Goal: Find specific page/section: Find specific page/section

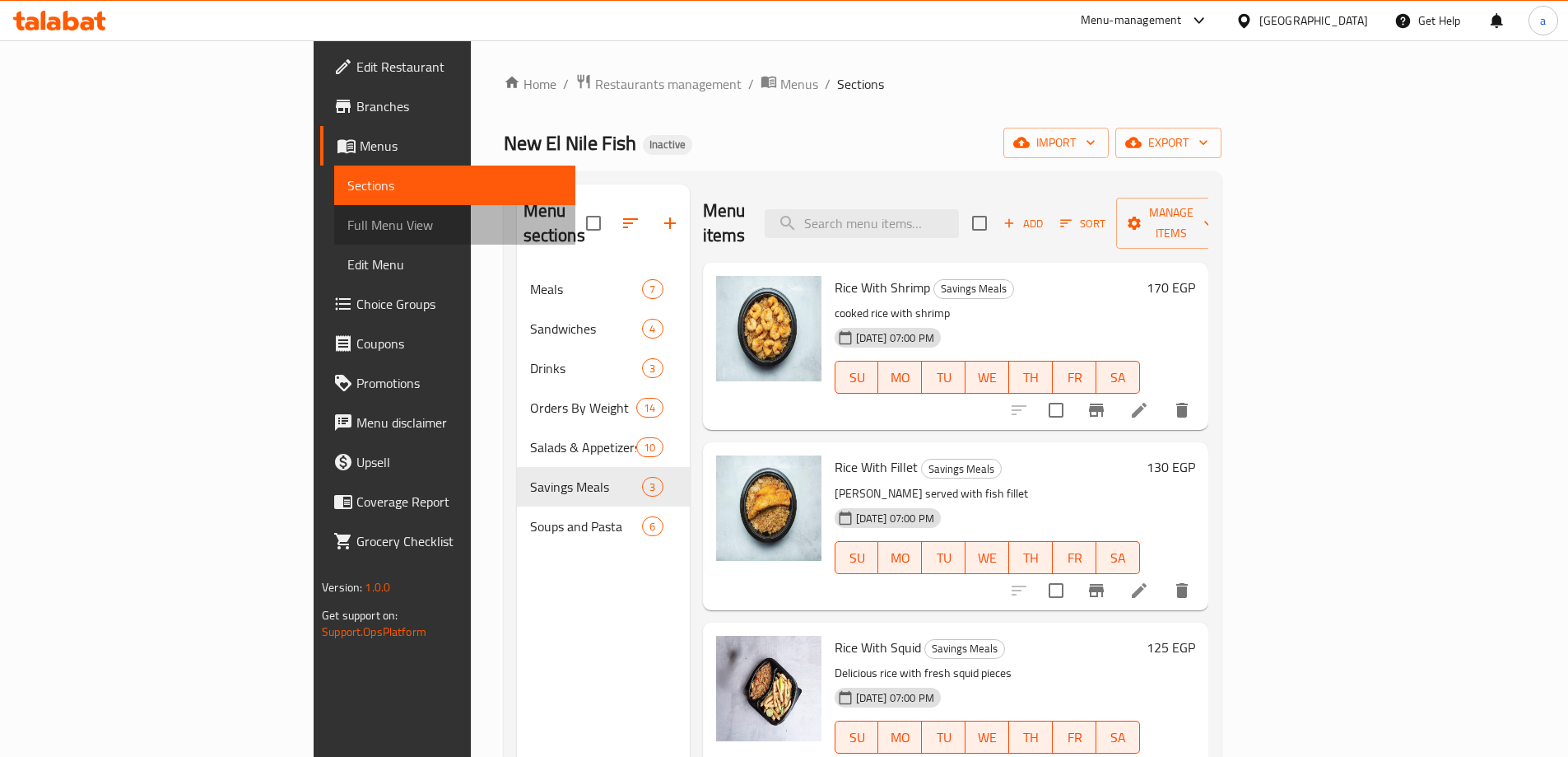
click at [347, 219] on span "Full Menu View" at bounding box center [454, 225] width 215 height 19
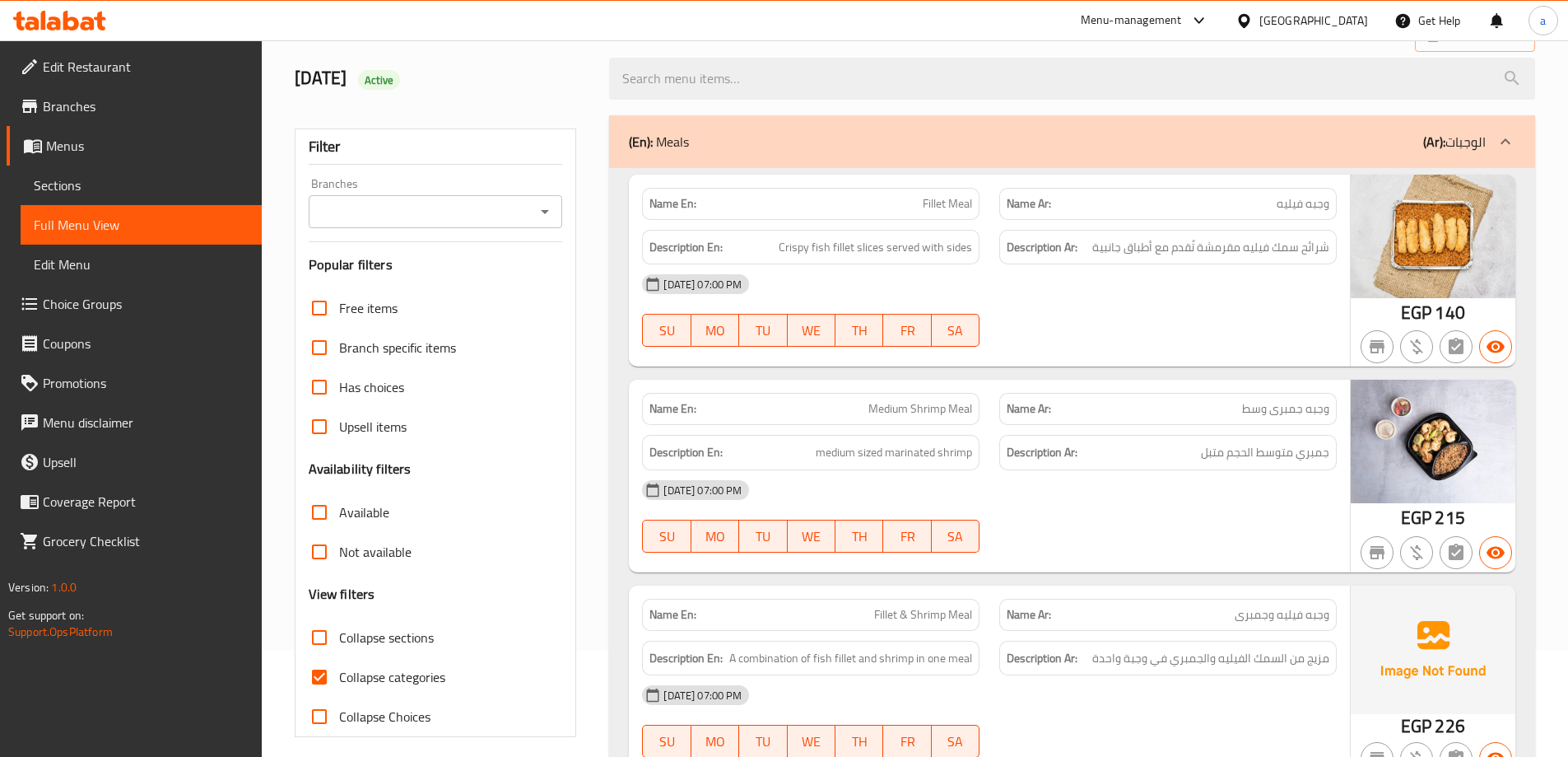
scroll to position [82, 0]
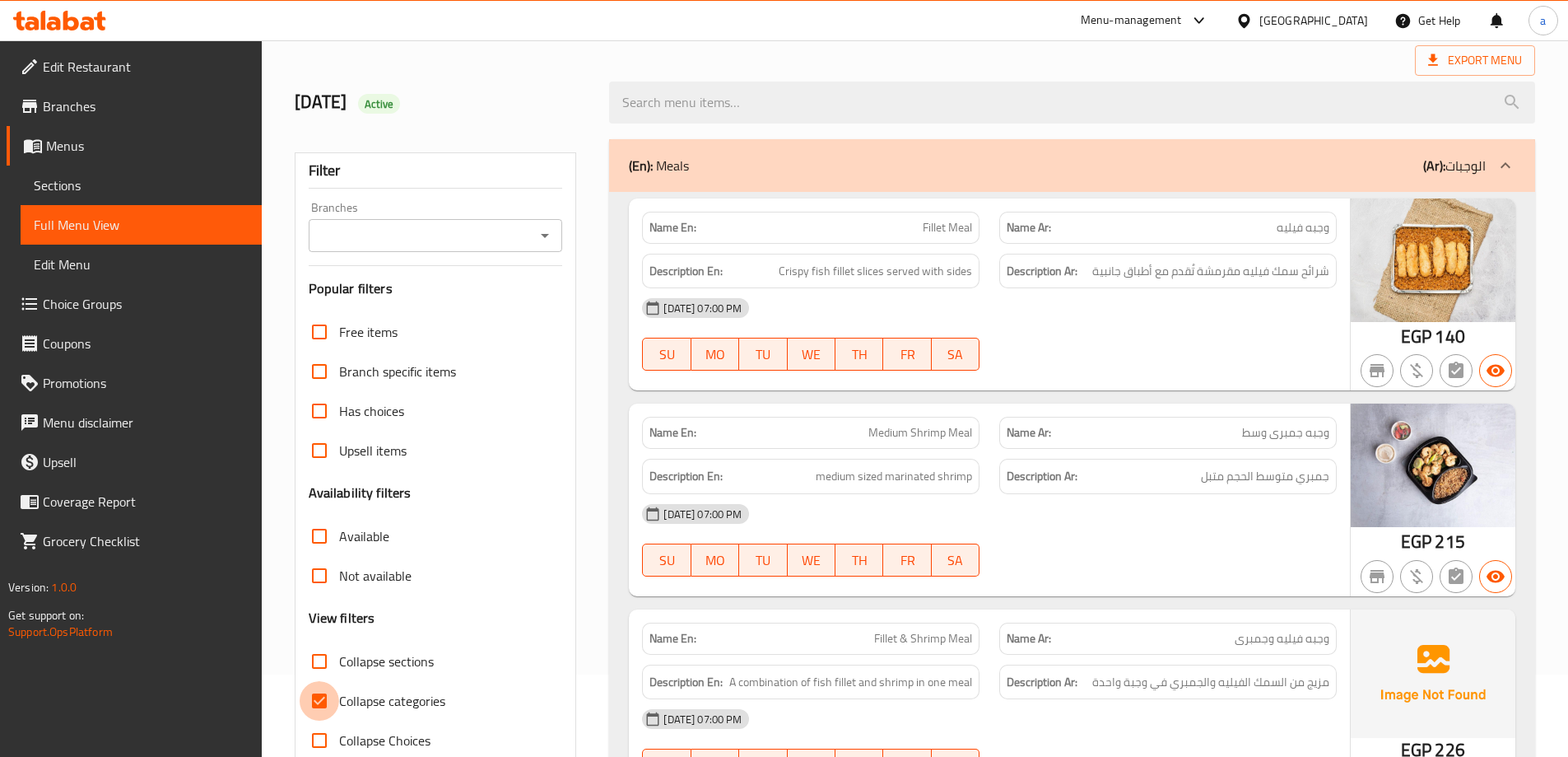
click at [333, 700] on input "Collapse categories" at bounding box center [319, 700] width 40 height 40
checkbox input "false"
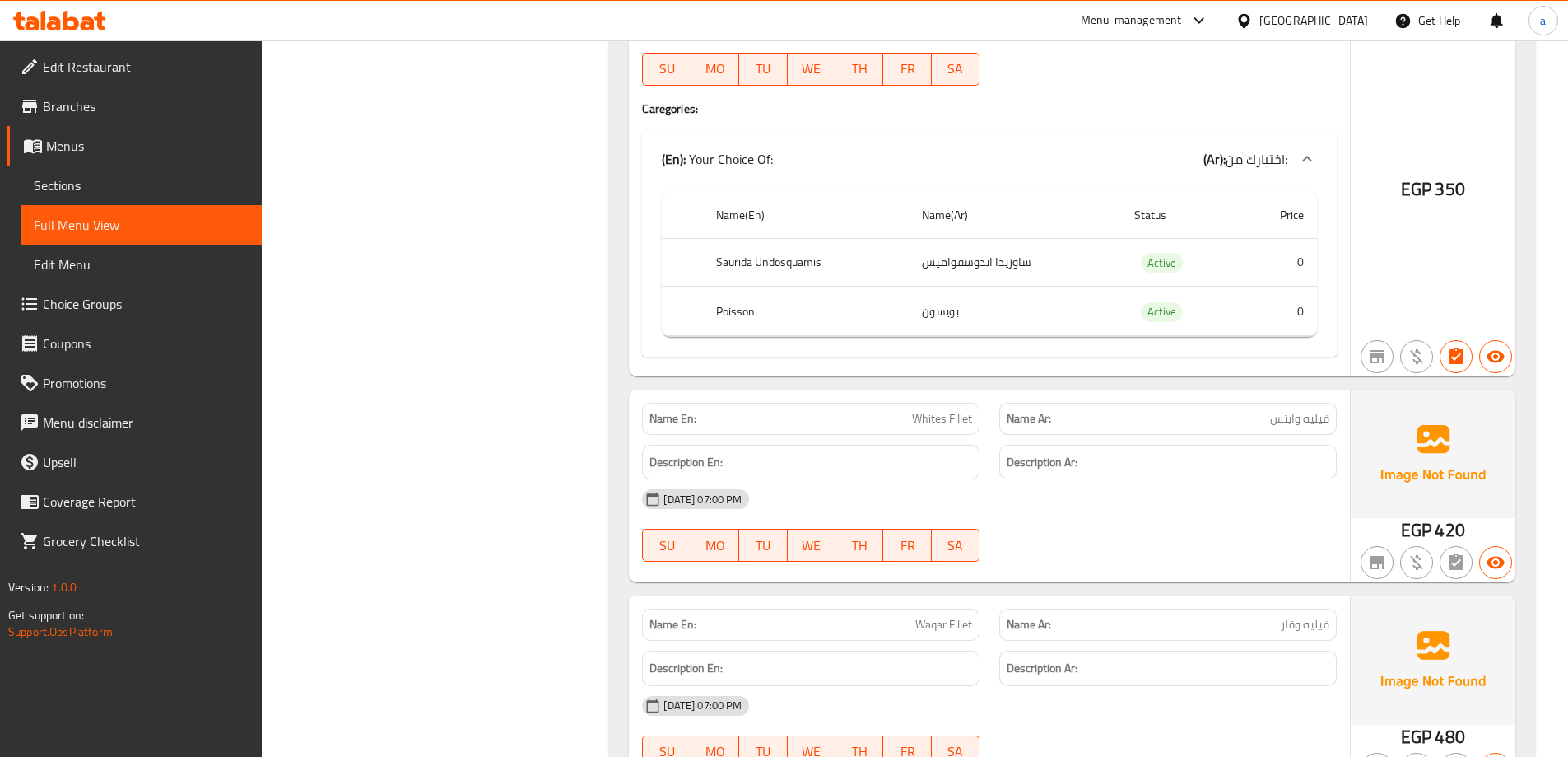
scroll to position [5663, 0]
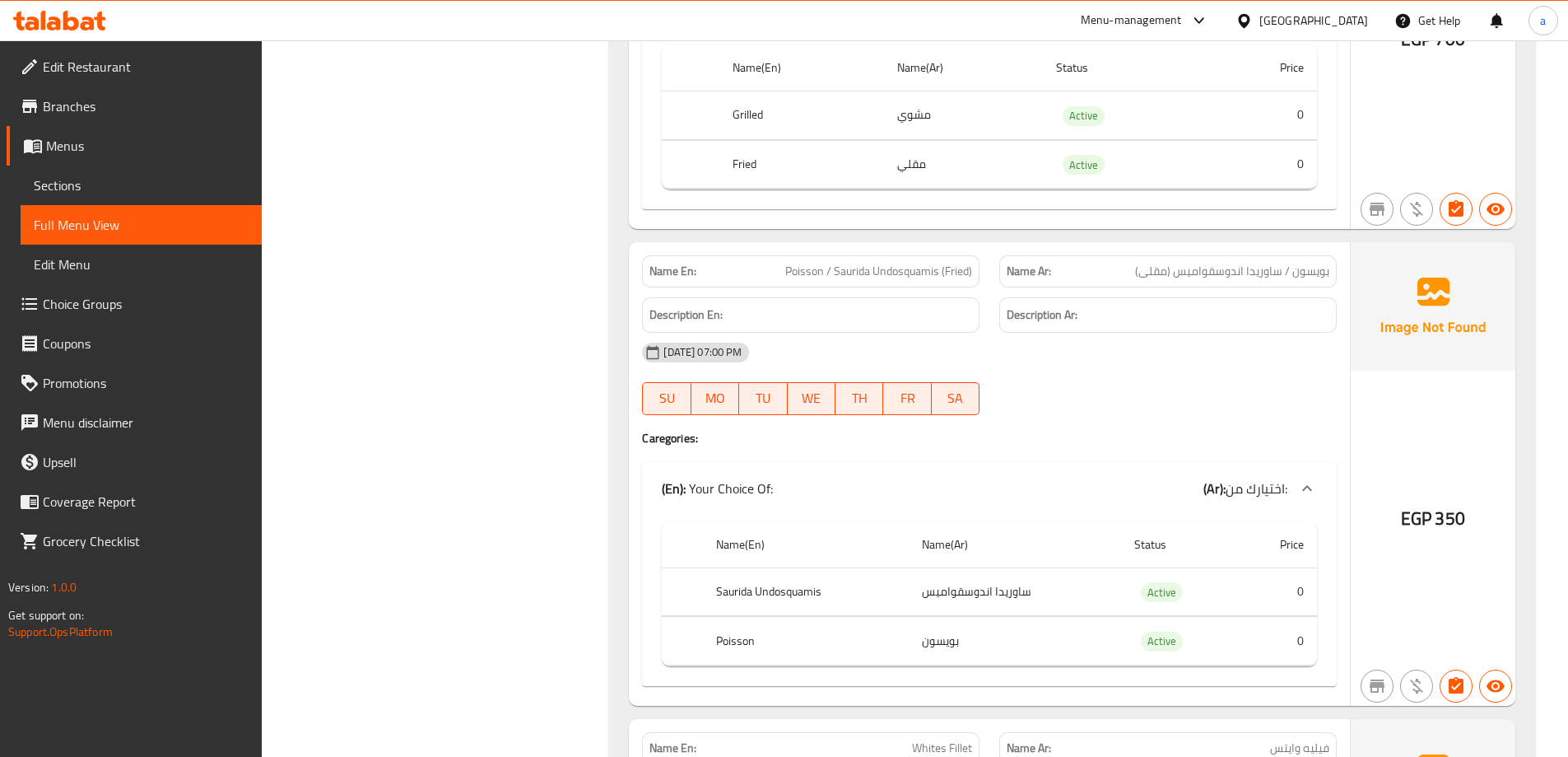
click at [1351, 21] on div "[GEOGRAPHIC_DATA]" at bounding box center [1313, 20] width 109 height 18
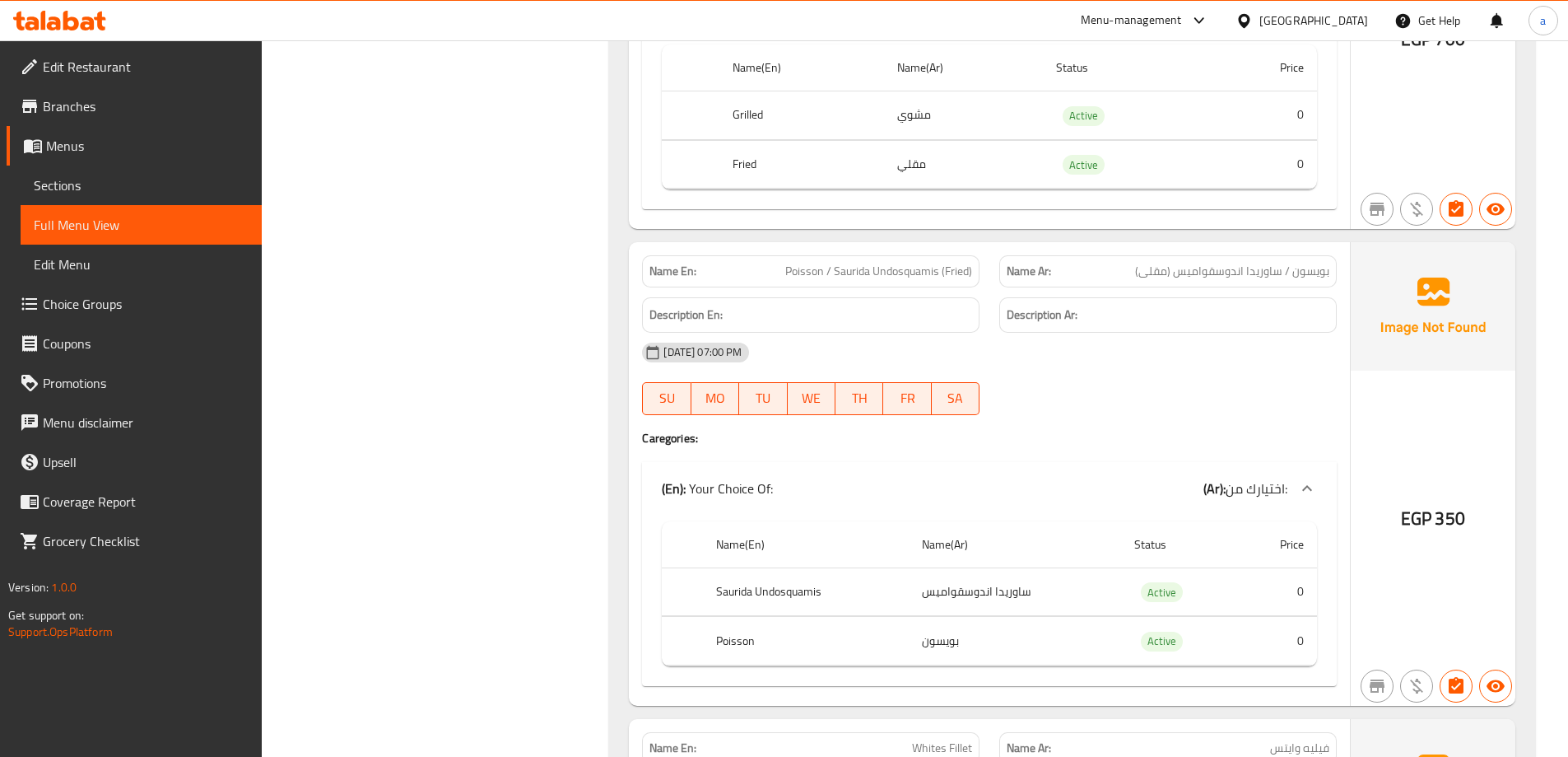
click at [1222, 30] on div "Menu-management" at bounding box center [1145, 20] width 155 height 40
click at [1182, 22] on div "Menu-management" at bounding box center [1131, 20] width 102 height 19
click at [1150, 116] on div "All Plugins Menu-management Restaurant-Management" at bounding box center [1165, 109] width 247 height 110
drag, startPoint x: 1137, startPoint y: 104, endPoint x: 1123, endPoint y: 100, distance: 14.6
click at [1135, 104] on div "All Plugins Menu-management Restaurant-Management" at bounding box center [1165, 109] width 247 height 110
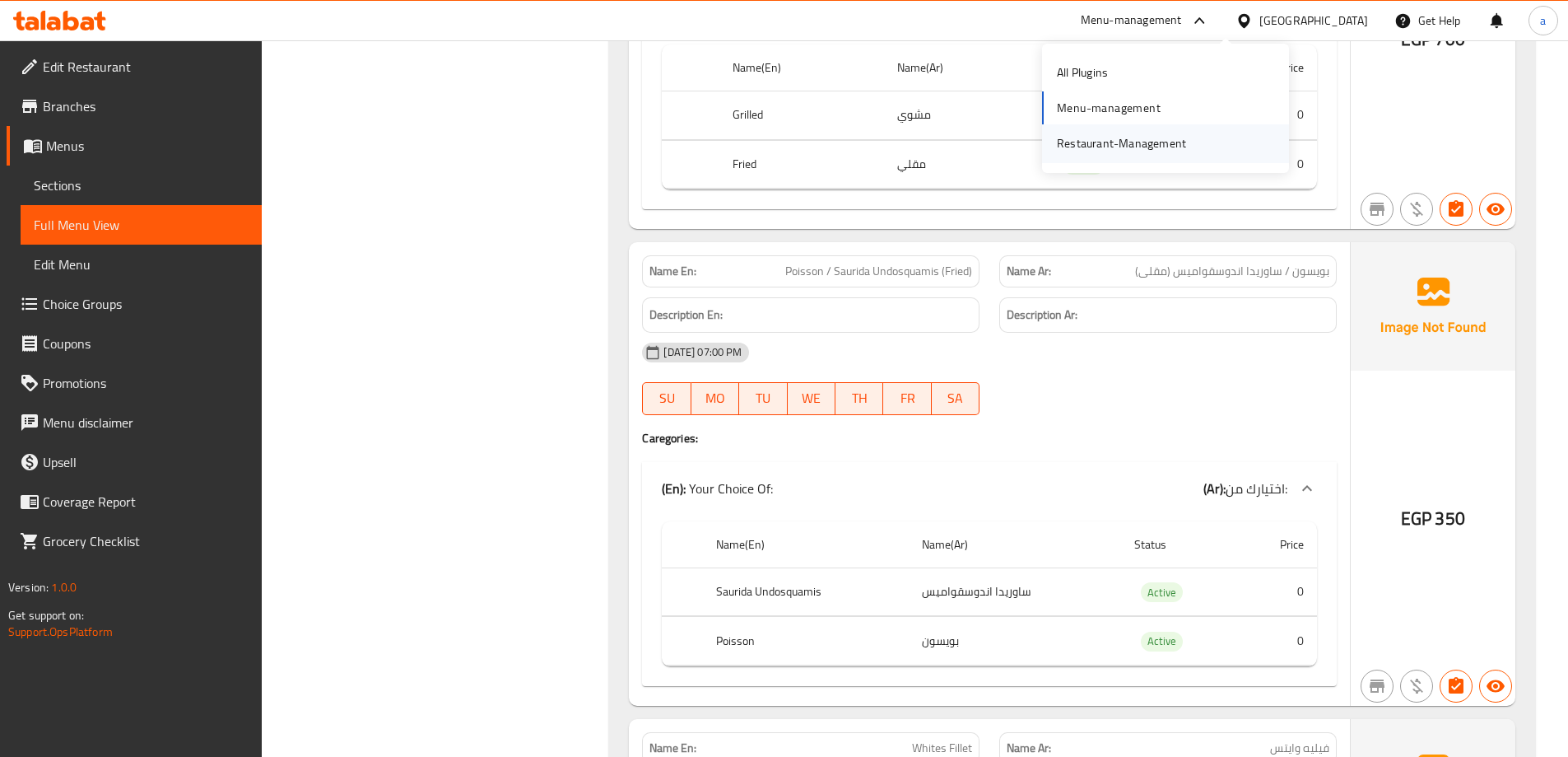
click at [1093, 162] on div "Restaurant-Management" at bounding box center [1122, 143] width 156 height 38
